Goal: Task Accomplishment & Management: Use online tool/utility

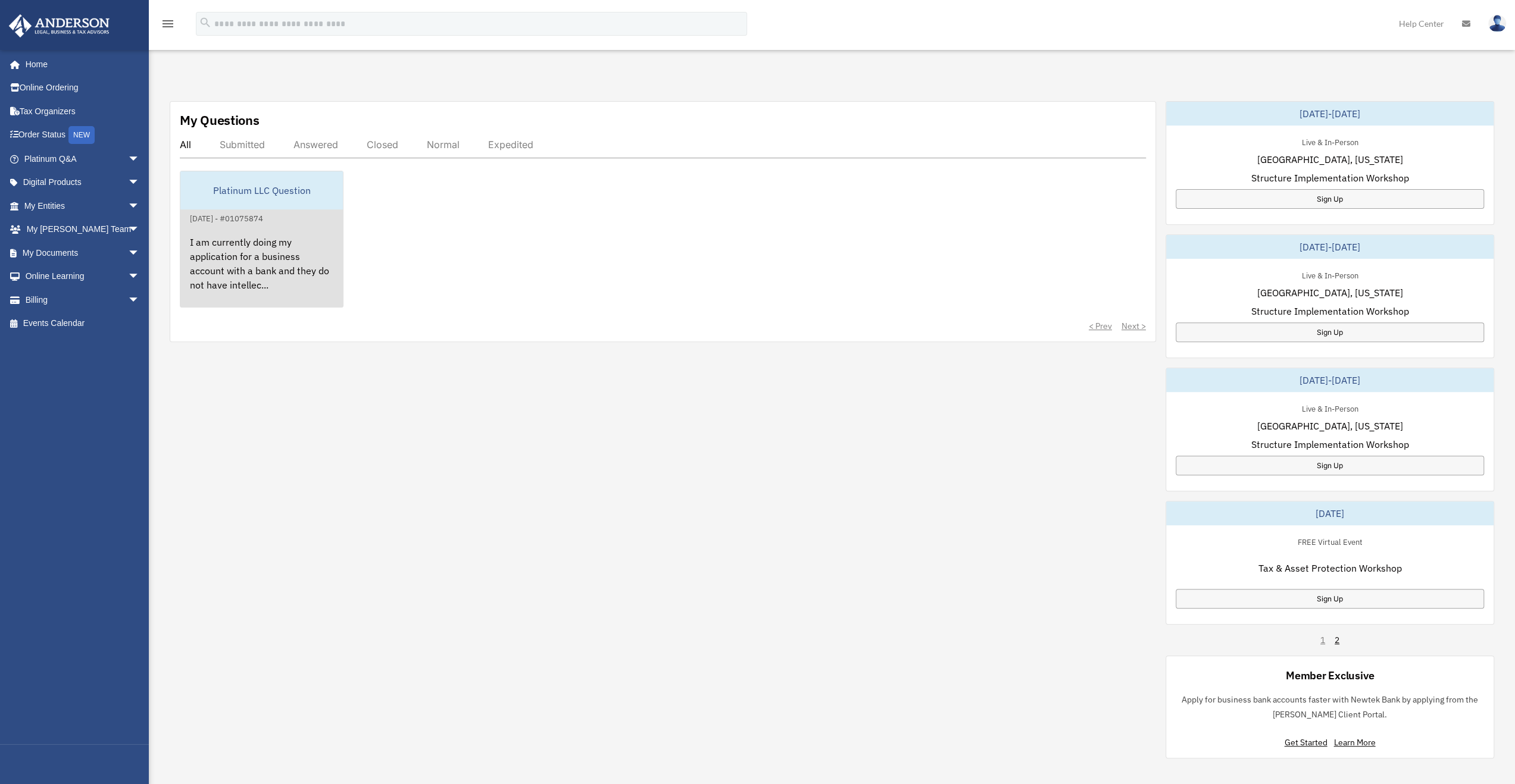
scroll to position [357, 0]
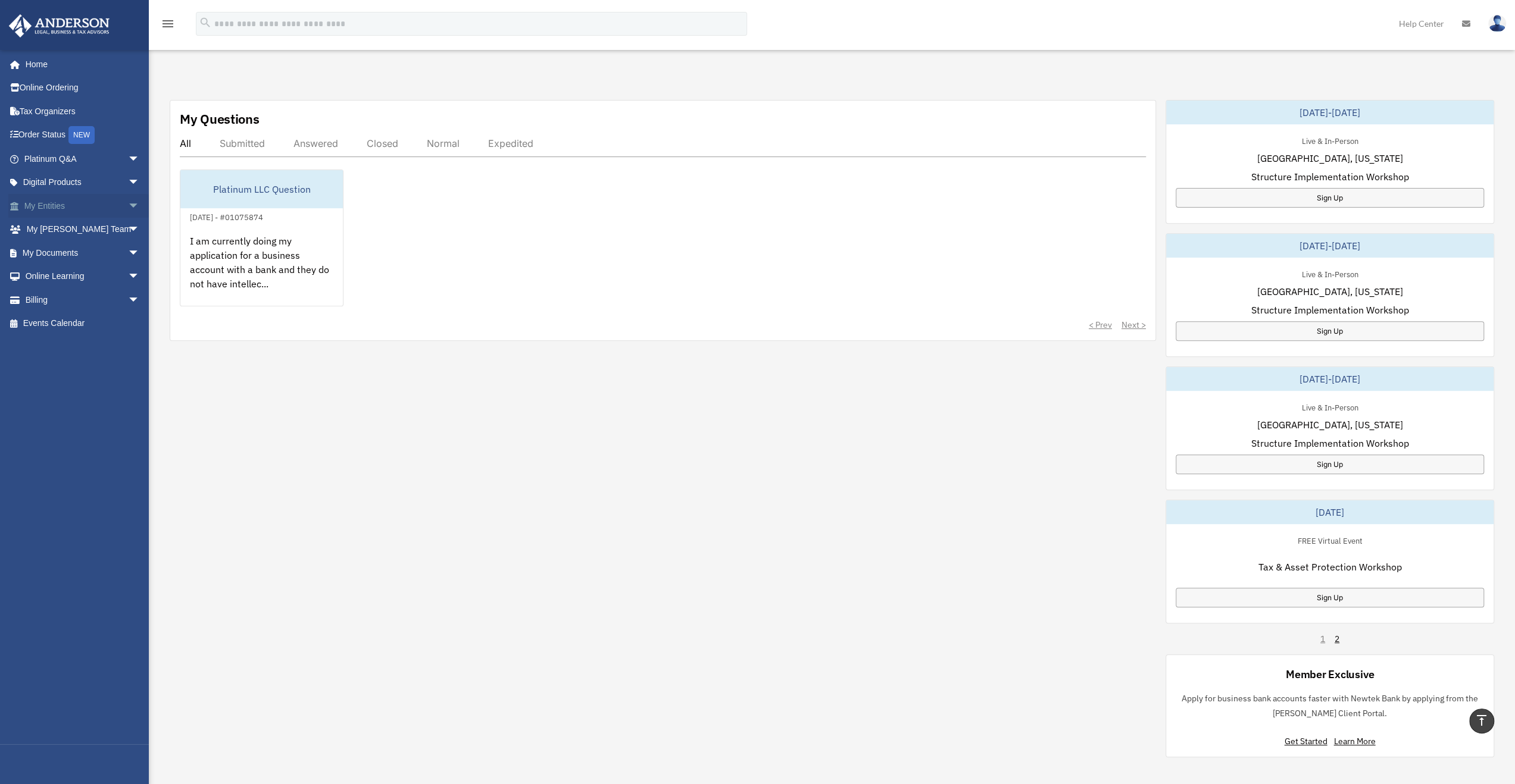
click at [55, 207] on link "My Entities arrow_drop_down" at bounding box center [83, 206] width 149 height 23
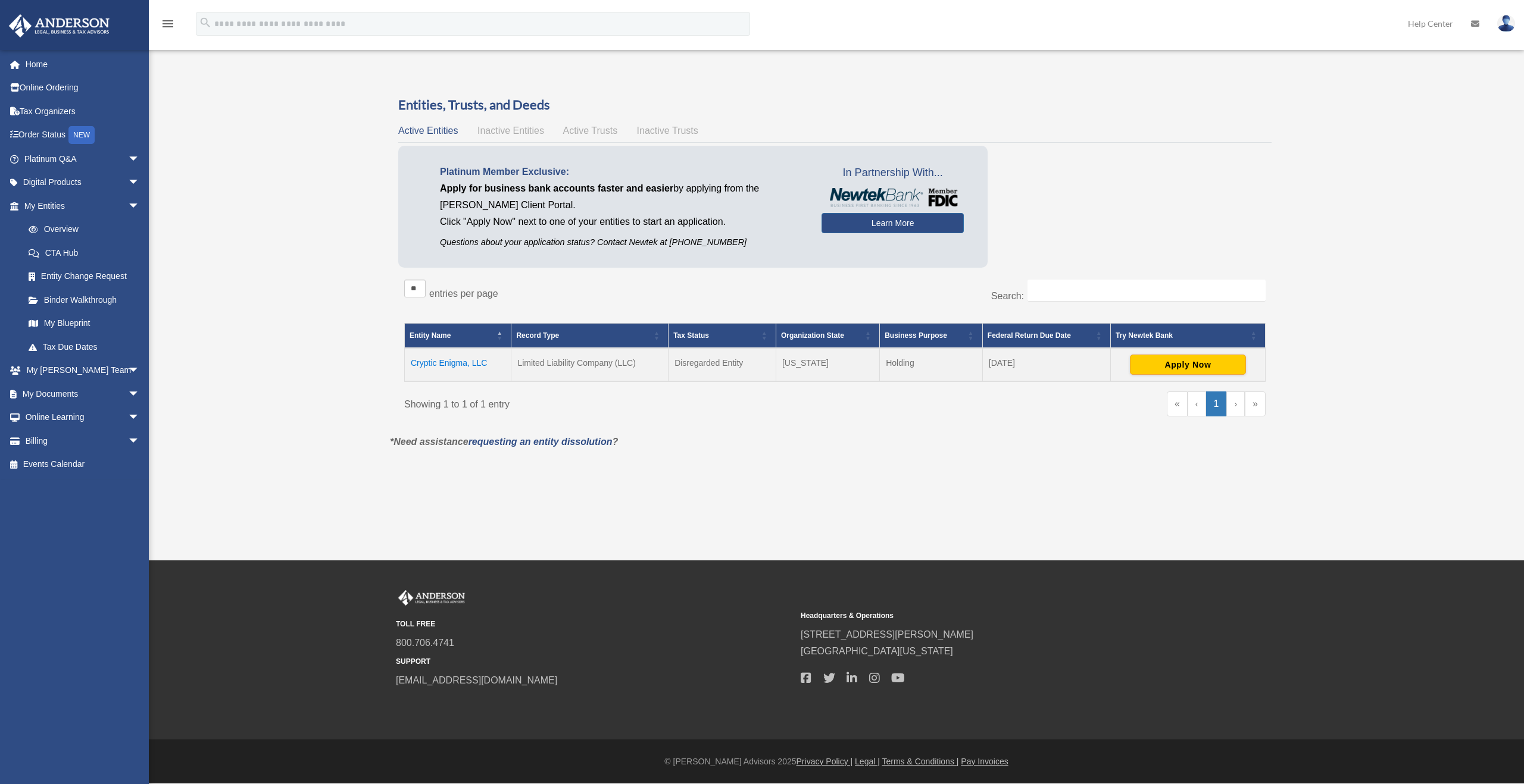
click at [267, 317] on div "Overview orangecrush1979@hotmail.com Sign Out orangecrush1979@hotmail.com Home …" at bounding box center [762, 271] width 1524 height 421
click at [1219, 365] on button "Apply Now" at bounding box center [1188, 364] width 116 height 20
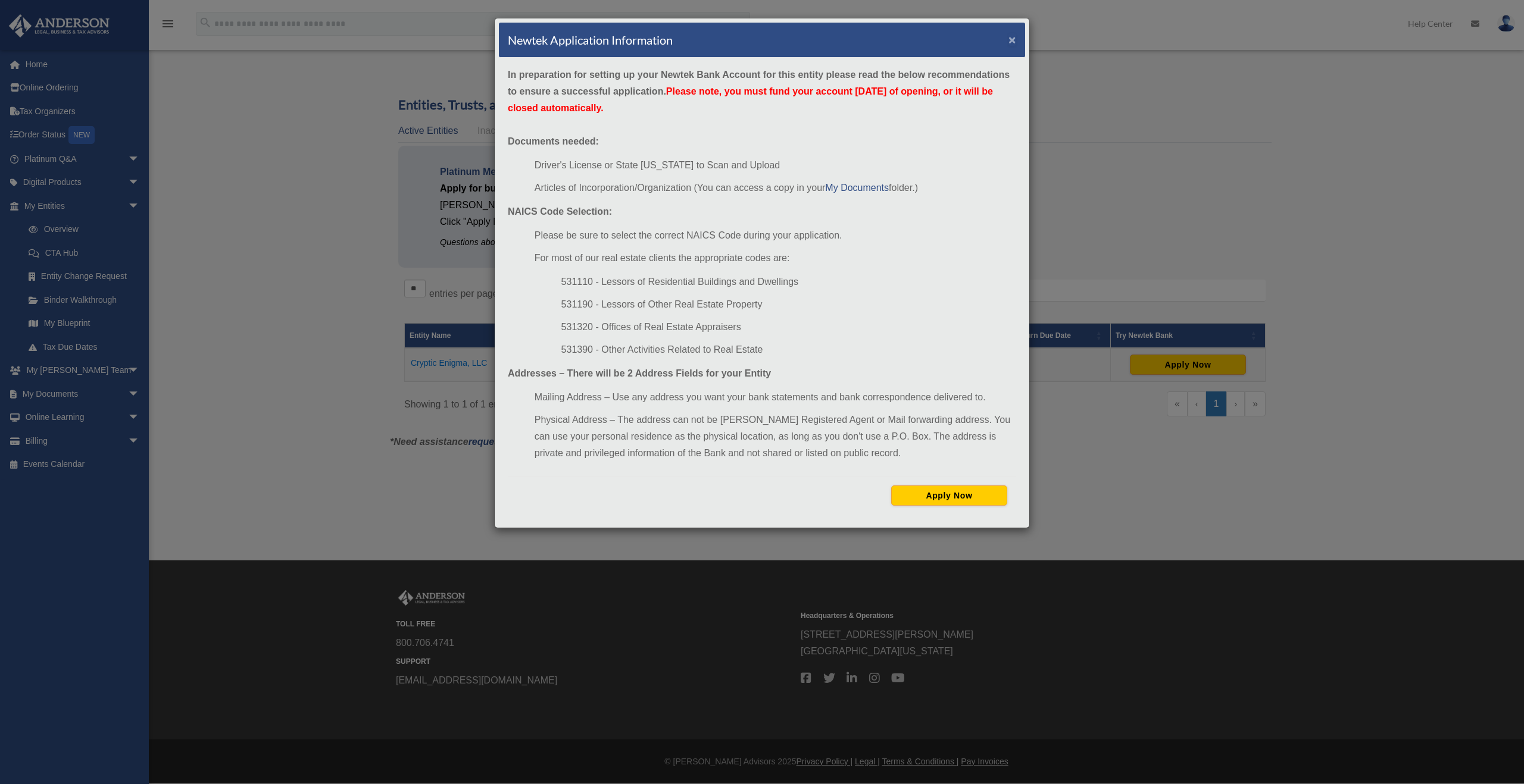
click at [1012, 36] on button "×" at bounding box center [1012, 39] width 8 height 12
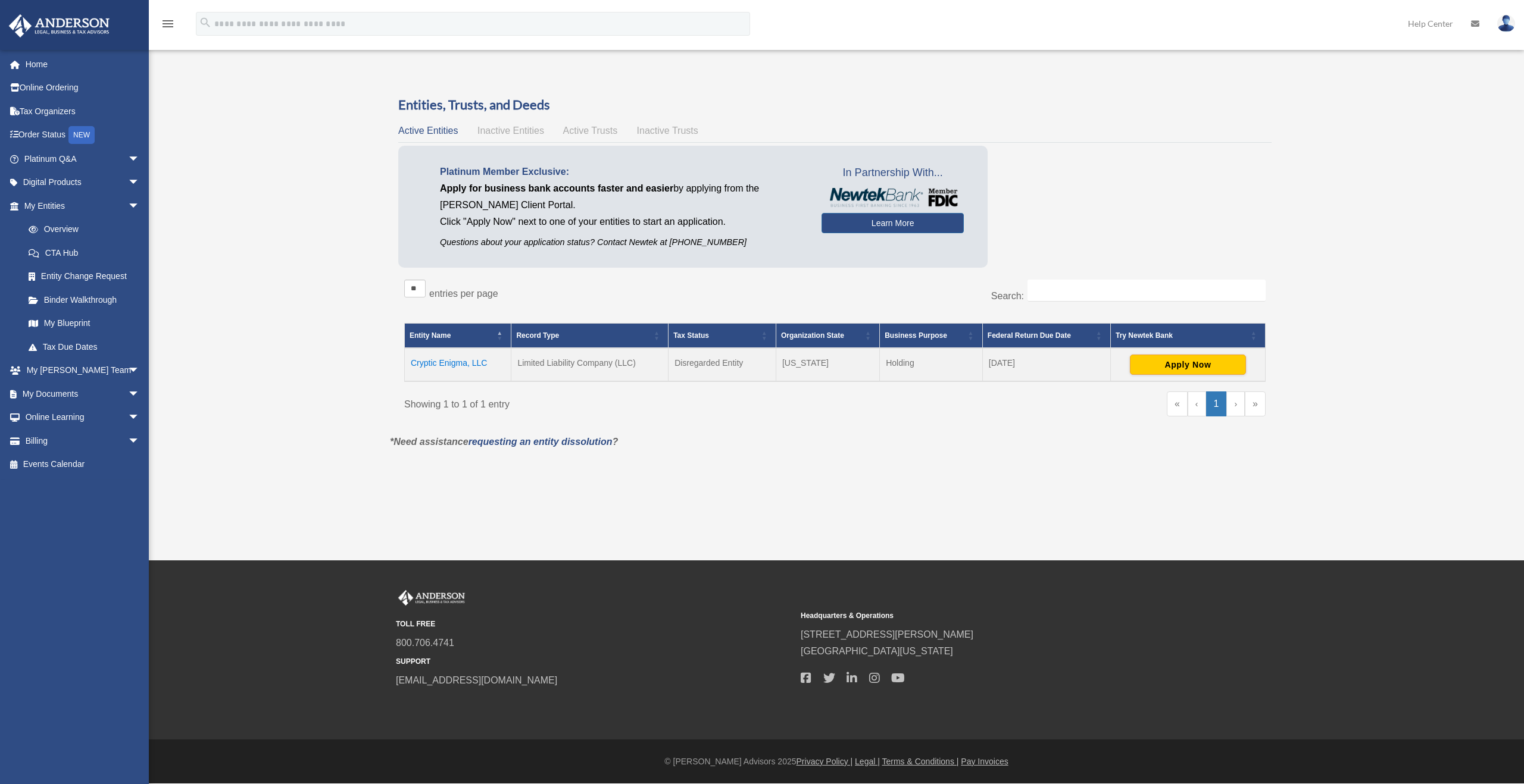
click at [235, 117] on div "Overview orangecrush1979@hotmail.com Sign Out orangecrush1979@hotmail.com Home …" at bounding box center [762, 271] width 1524 height 421
